Goal: Task Accomplishment & Management: Complete application form

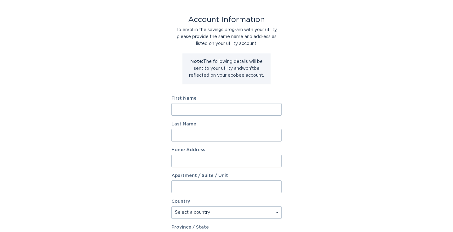
scroll to position [24, 0]
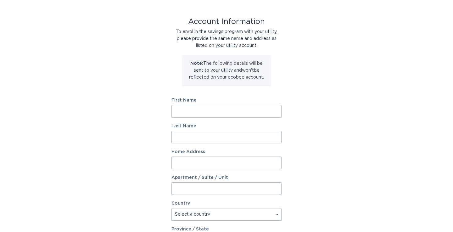
click at [219, 112] on input "First Name" at bounding box center [226, 111] width 110 height 13
type input "[PERSON_NAME]"
type input "De"
type input "1104 ARTEMESIA TER UNIT 4"
select select "US"
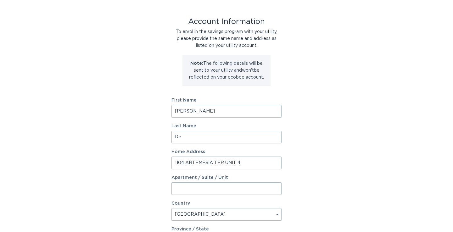
type input "Sunnyvale"
type input "94086"
select select "CA"
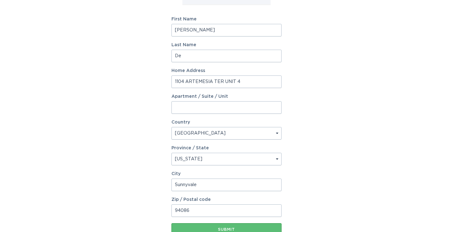
scroll to position [106, 0]
click at [247, 82] on input "1104 ARTEMESIA TER UNIT 4" at bounding box center [226, 81] width 110 height 13
type input "1104 ARTEMESIA TER"
click at [185, 107] on input "Apartment / Suite / Unit" at bounding box center [226, 107] width 110 height 13
paste input "UNIT 4"
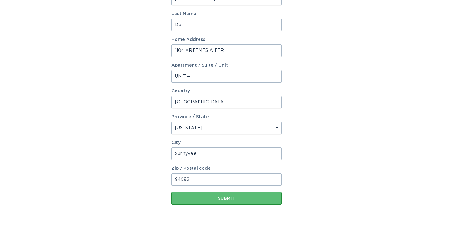
scroll to position [151, 0]
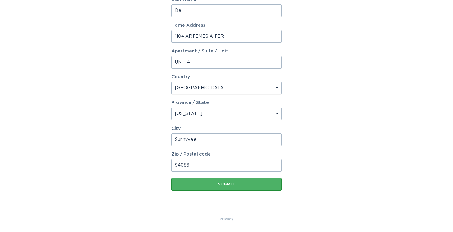
type input "UNIT 4"
click at [248, 184] on div "Submit" at bounding box center [227, 184] width 104 height 4
